Goal: Information Seeking & Learning: Compare options

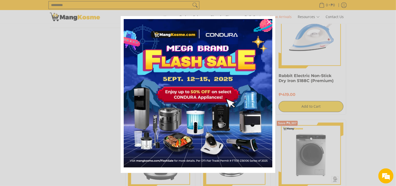
scroll to position [586, 0]
click at [267, 20] on icon "close icon" at bounding box center [269, 22] width 4 height 4
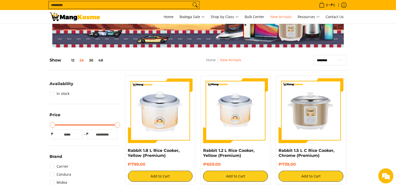
scroll to position [42, 0]
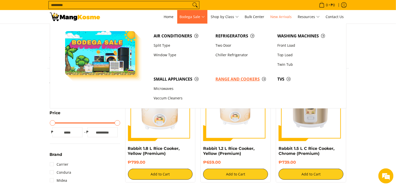
click at [223, 80] on span "Range and Cookers" at bounding box center [243, 79] width 57 height 6
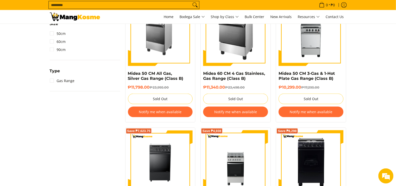
scroll to position [335, 0]
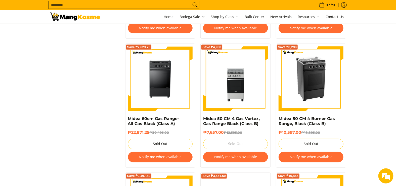
click at [310, 85] on img at bounding box center [310, 78] width 65 height 65
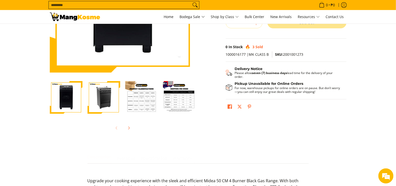
scroll to position [125, 0]
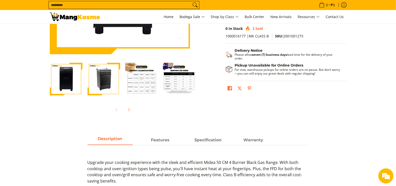
click at [105, 78] on img "Midea 50 CM 4 Burner Gas Range, Black (Class B)-2" at bounding box center [103, 79] width 33 height 33
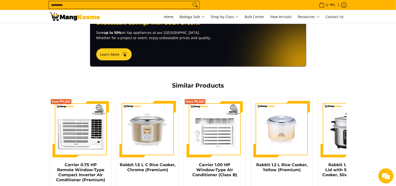
scroll to position [0, 0]
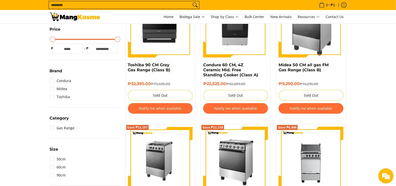
scroll to position [84, 0]
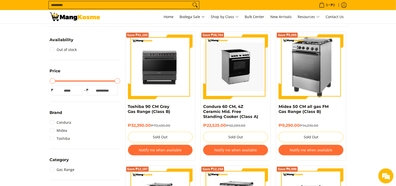
click at [237, 82] on img at bounding box center [235, 66] width 65 height 49
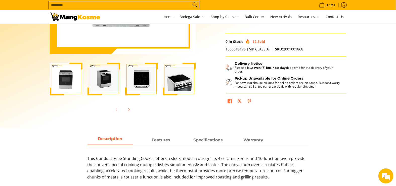
scroll to position [335, 0]
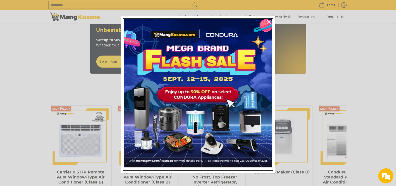
click at [245, 125] on img "Marketing offer form" at bounding box center [198, 93] width 148 height 148
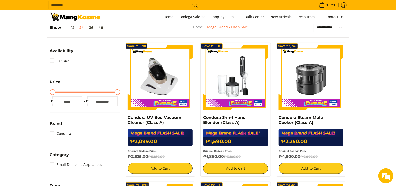
scroll to position [251, 0]
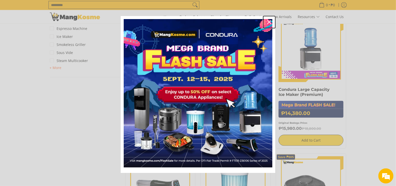
click at [267, 22] on icon "close icon" at bounding box center [269, 22] width 4 height 4
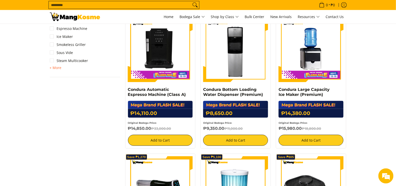
click at [241, 38] on img at bounding box center [235, 49] width 65 height 65
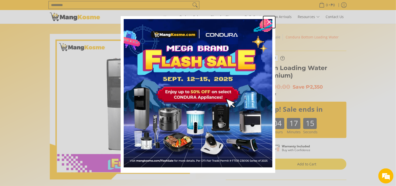
click at [267, 23] on icon "close icon" at bounding box center [269, 22] width 4 height 4
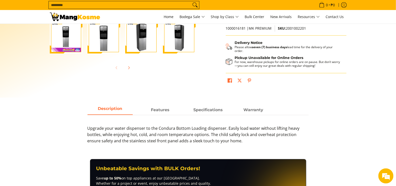
scroll to position [84, 0]
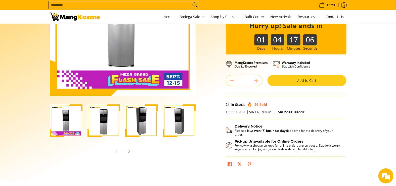
click at [140, 118] on img "Condura Bottom Loading Water Dispenser (Premium)-3" at bounding box center [141, 120] width 33 height 33
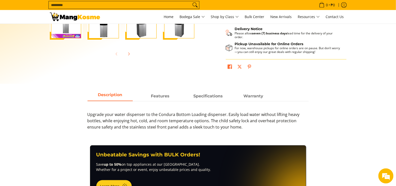
scroll to position [167, 0]
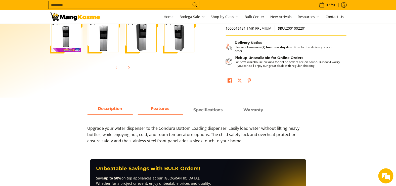
click at [164, 111] on span "Features" at bounding box center [160, 109] width 45 height 9
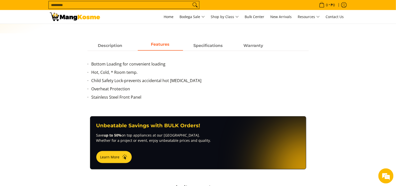
scroll to position [209, 0]
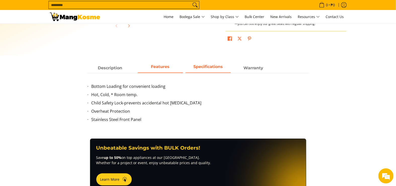
click at [208, 68] on strong "Specifications" at bounding box center [207, 66] width 29 height 5
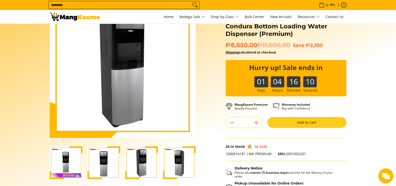
scroll to position [0, 0]
